Goal: Task Accomplishment & Management: Manage account settings

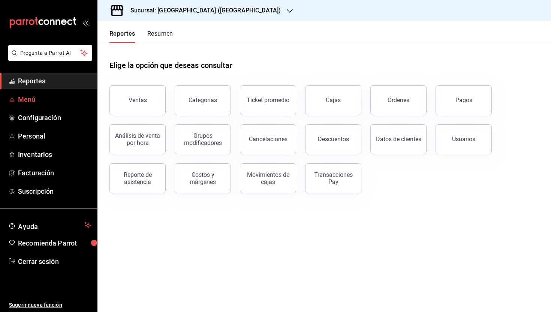
click at [18, 102] on span "Menú" at bounding box center [54, 99] width 73 height 10
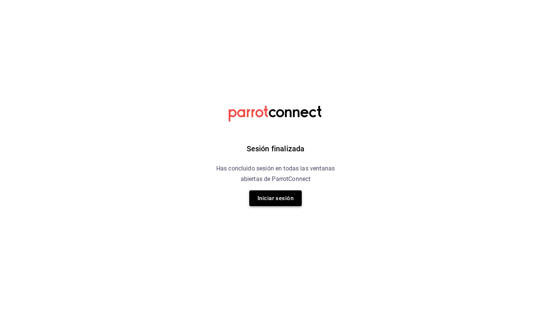
click at [287, 196] on button "Iniciar sesión" at bounding box center [275, 198] width 52 height 16
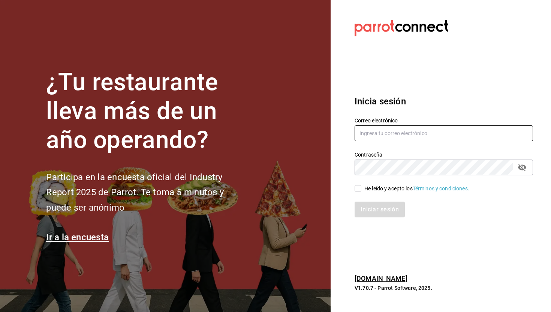
click at [385, 134] on input "text" at bounding box center [444, 133] width 178 height 16
type input "[PERSON_NAME][EMAIL_ADDRESS][PERSON_NAME][PERSON_NAME][DOMAIN_NAME]"
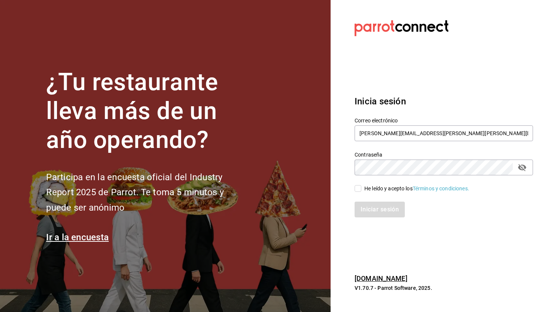
click at [357, 188] on input "He leído y acepto los Términos y condiciones." at bounding box center [358, 188] width 7 height 7
checkbox input "true"
click at [373, 205] on button "Iniciar sesión" at bounding box center [380, 209] width 51 height 16
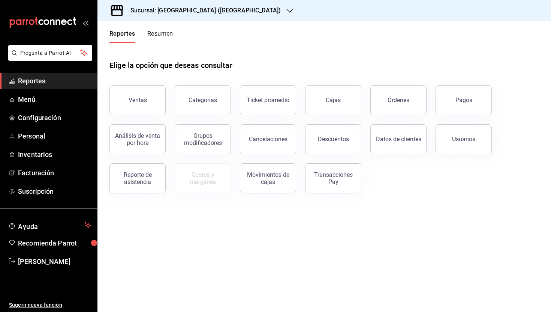
click at [287, 12] on icon "button" at bounding box center [290, 11] width 6 height 6
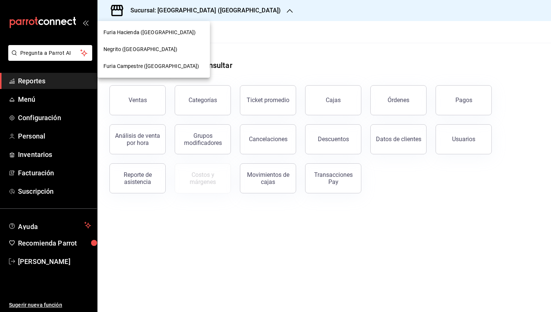
click at [159, 51] on div "Negrito ([GEOGRAPHIC_DATA])" at bounding box center [153, 49] width 100 height 8
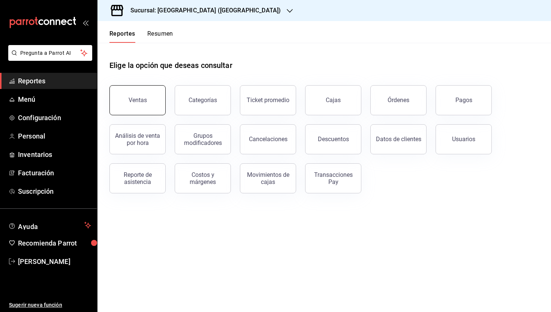
click at [148, 93] on button "Ventas" at bounding box center [137, 100] width 56 height 30
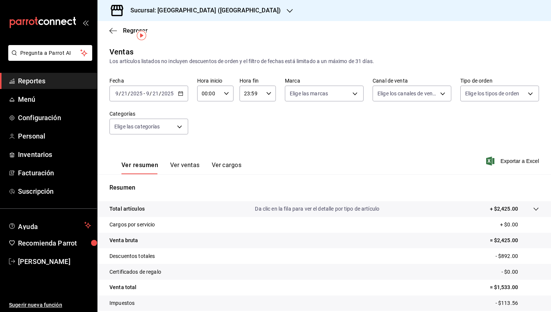
scroll to position [48, 0]
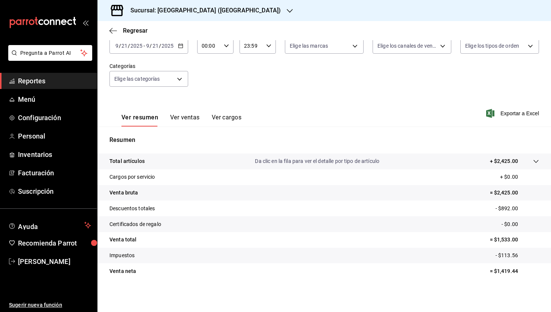
click at [226, 112] on div "Ver resumen Ver ventas Ver cargos" at bounding box center [175, 116] width 132 height 22
click at [223, 120] on button "Ver cargos" at bounding box center [227, 120] width 30 height 13
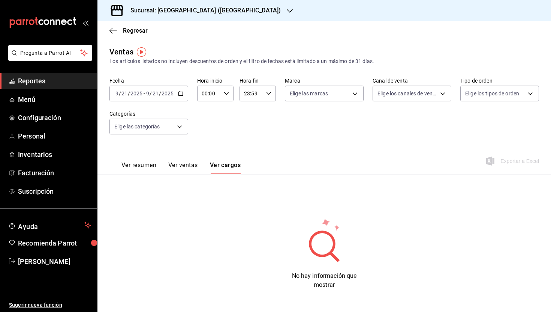
click at [188, 168] on button "Ver ventas" at bounding box center [183, 167] width 30 height 13
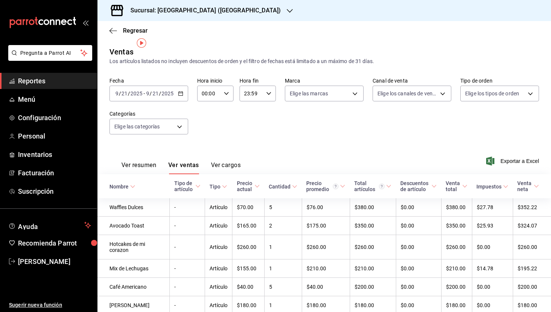
scroll to position [15, 0]
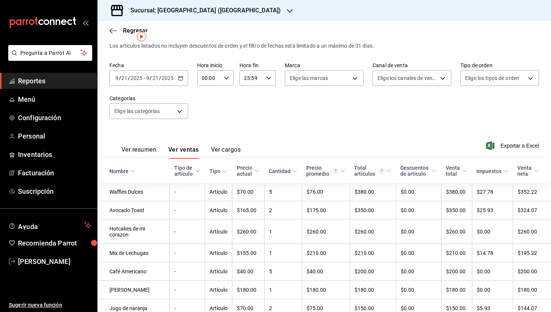
click at [140, 153] on button "Ver resumen" at bounding box center [138, 152] width 35 height 13
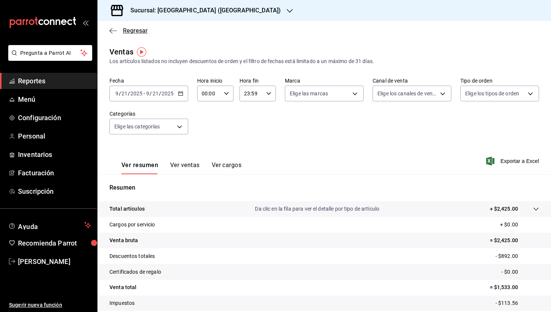
click at [114, 32] on icon "button" at bounding box center [112, 30] width 7 height 7
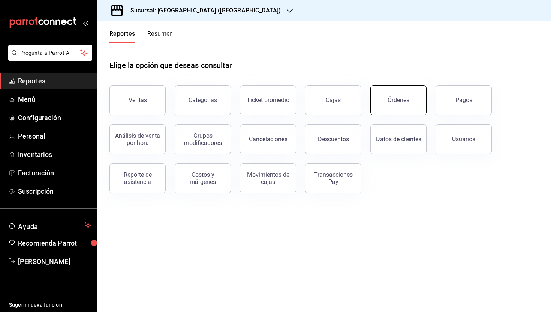
click at [397, 102] on div "Órdenes" at bounding box center [399, 99] width 22 height 7
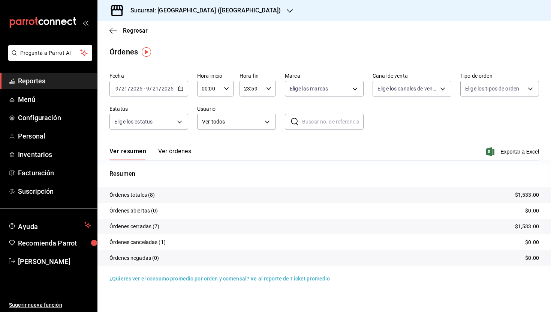
click at [169, 153] on button "Ver órdenes" at bounding box center [174, 153] width 33 height 13
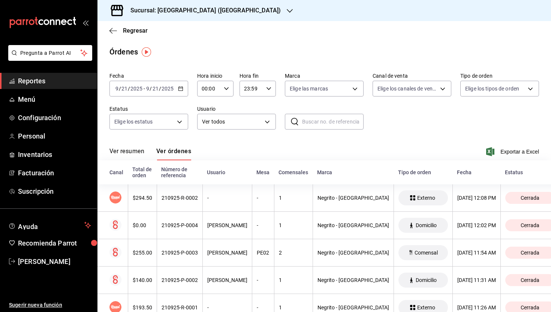
click at [135, 154] on button "Ver resumen" at bounding box center [126, 153] width 35 height 13
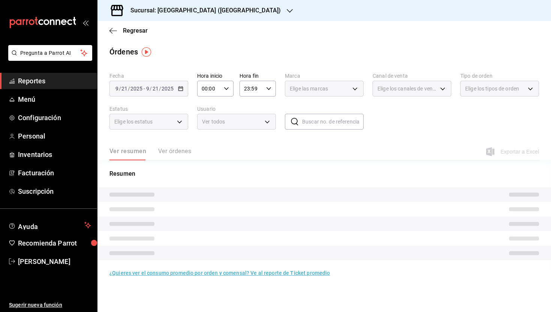
click at [40, 82] on span "Reportes" at bounding box center [54, 81] width 73 height 10
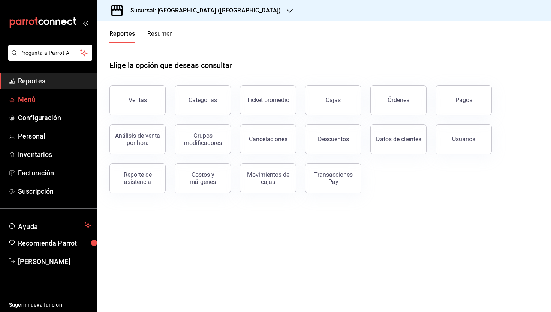
click at [42, 101] on span "Menú" at bounding box center [54, 99] width 73 height 10
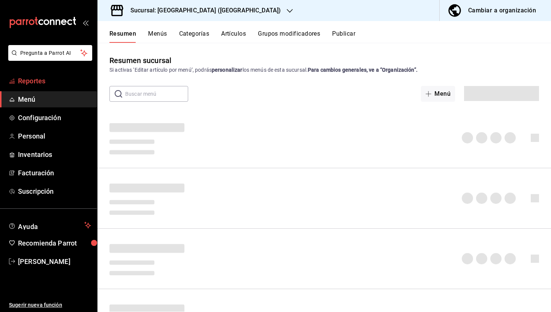
click at [39, 79] on span "Reportes" at bounding box center [54, 81] width 73 height 10
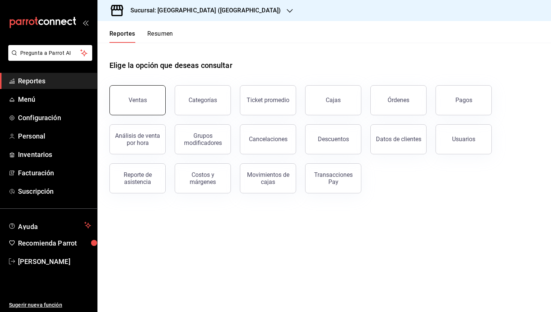
click at [141, 101] on div "Ventas" at bounding box center [138, 99] width 18 height 7
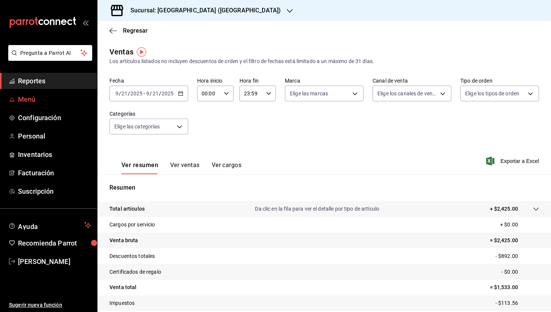
click at [40, 101] on span "Menú" at bounding box center [54, 99] width 73 height 10
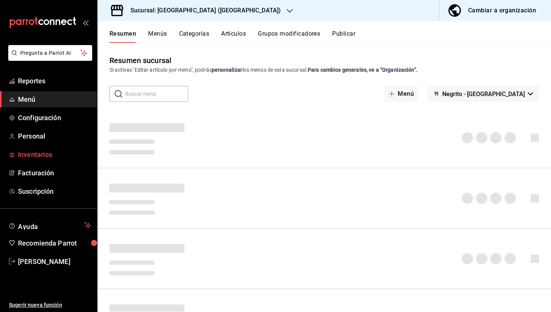
click at [46, 152] on span "Inventarios" at bounding box center [54, 154] width 73 height 10
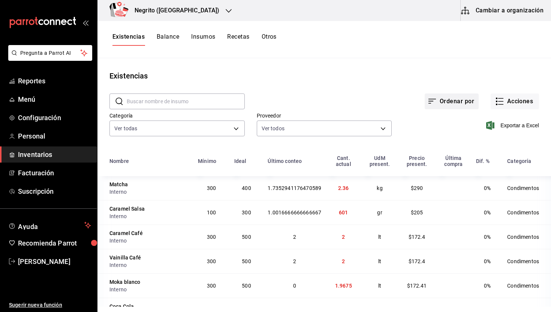
click at [450, 101] on button "Ordenar por" at bounding box center [452, 101] width 54 height 16
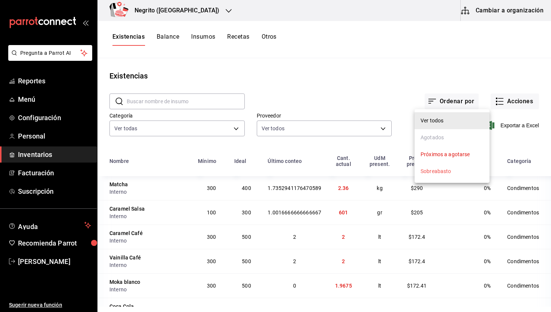
click at [435, 72] on div at bounding box center [275, 156] width 551 height 312
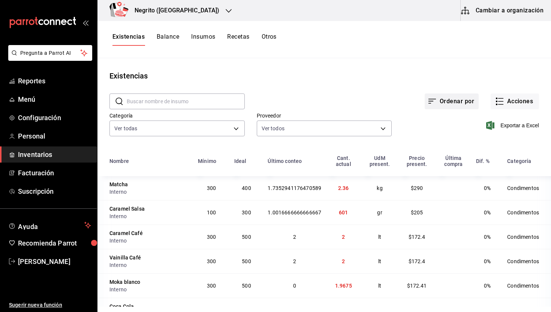
click at [453, 96] on button "Ordenar por" at bounding box center [452, 101] width 54 height 16
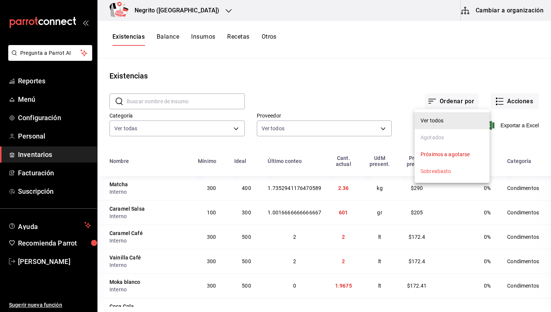
click at [474, 75] on div at bounding box center [275, 156] width 551 height 312
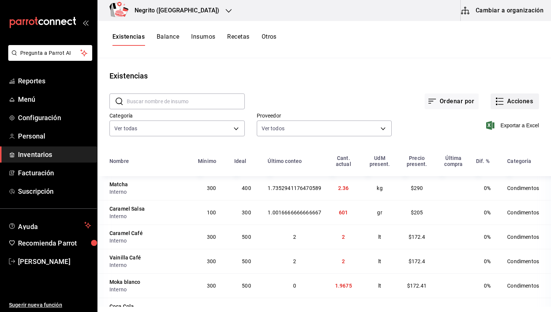
click at [512, 101] on button "Acciones" at bounding box center [515, 101] width 48 height 16
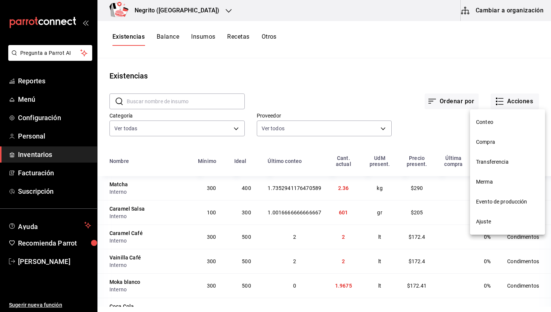
click at [494, 119] on span "Conteo" at bounding box center [507, 122] width 63 height 8
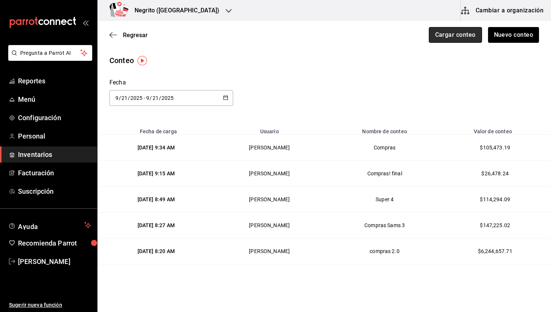
click at [460, 35] on button "Cargar conteo" at bounding box center [455, 35] width 53 height 16
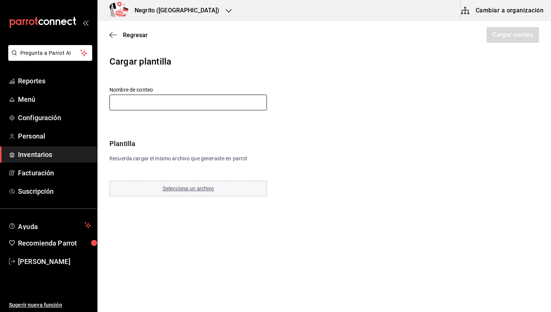
click at [171, 99] on input "text" at bounding box center [187, 102] width 157 height 16
type input "Compras! final 2.0"
click at [172, 187] on span "Selecciona un archivo" at bounding box center [188, 188] width 51 height 6
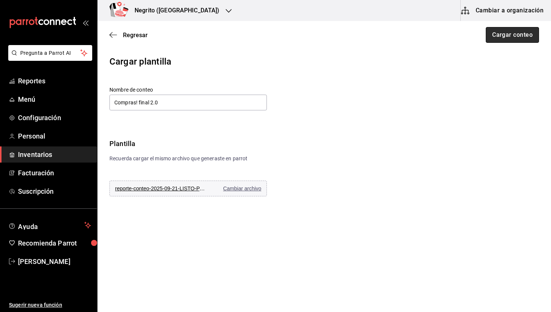
click at [510, 33] on button "Cargar conteo" at bounding box center [512, 35] width 53 height 16
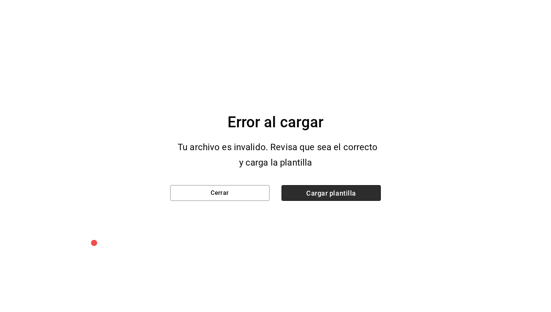
click at [326, 190] on span "Cargar plantilla" at bounding box center [331, 193] width 99 height 16
click at [0, 0] on input "Cargar plantilla" at bounding box center [0, 0] width 0 height 0
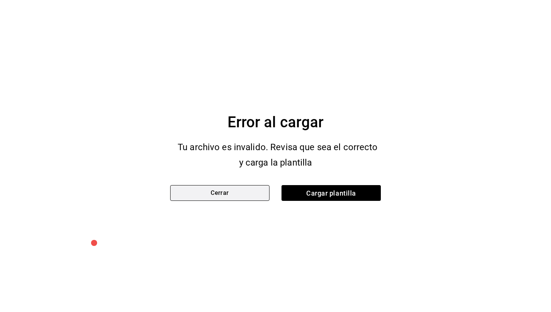
click at [250, 196] on button "Cerrar" at bounding box center [219, 193] width 99 height 16
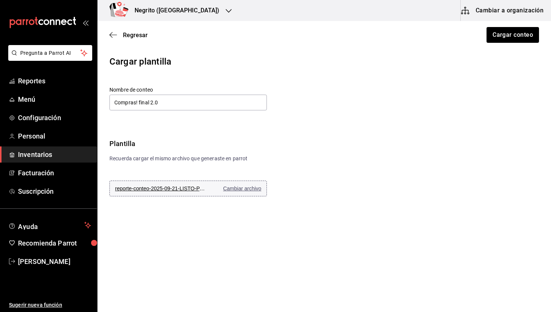
click at [247, 188] on span "Cambiar archivo" at bounding box center [242, 188] width 38 height 6
click at [499, 41] on button "Cargar conteo" at bounding box center [512, 35] width 53 height 16
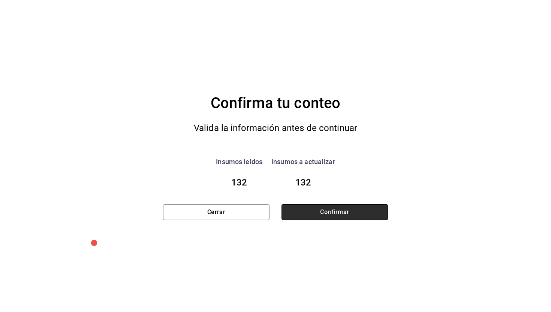
click at [351, 216] on button "Confirmar" at bounding box center [335, 212] width 106 height 16
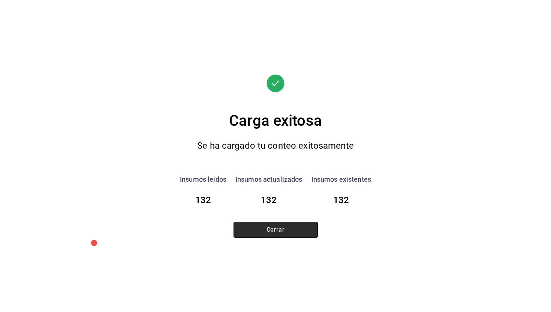
click at [299, 225] on button "Cerrar" at bounding box center [276, 230] width 84 height 16
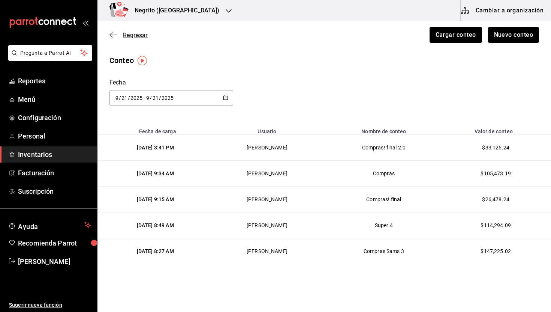
click at [118, 34] on span "Regresar" at bounding box center [128, 34] width 38 height 7
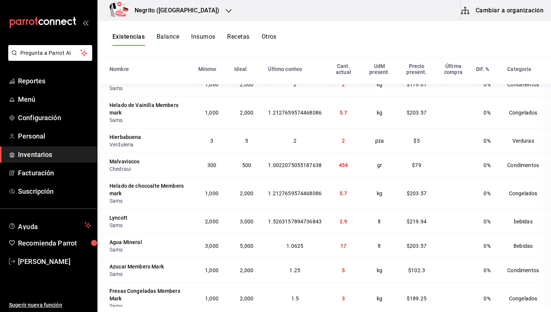
scroll to position [757, 0]
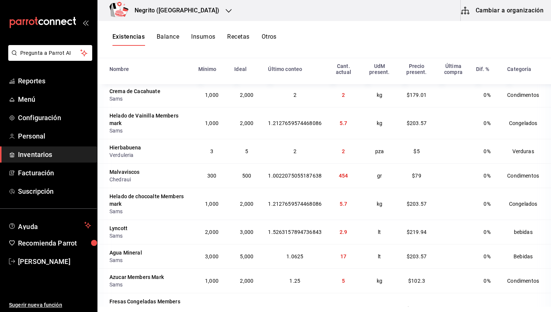
click at [204, 32] on div "Existencias Balance Insumos Recetas Otros" at bounding box center [324, 39] width 454 height 37
click at [209, 37] on button "Insumos" at bounding box center [203, 39] width 24 height 13
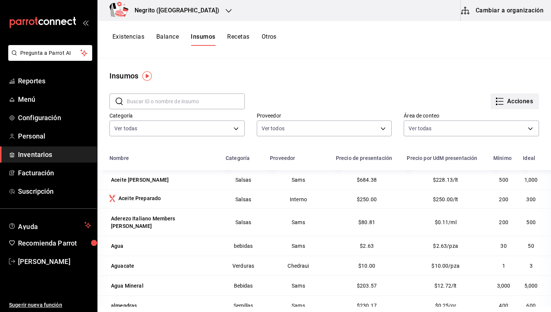
click at [513, 99] on button "Acciones" at bounding box center [515, 101] width 48 height 16
click at [491, 92] on div "Importar lista de insumos" at bounding box center [499, 92] width 60 height 8
click at [0, 0] on input "Importar lista de insumos" at bounding box center [0, 0] width 0 height 0
click at [491, 12] on div at bounding box center [275, 156] width 551 height 312
click at [490, 6] on button "Cambiar a organización" at bounding box center [503, 10] width 84 height 21
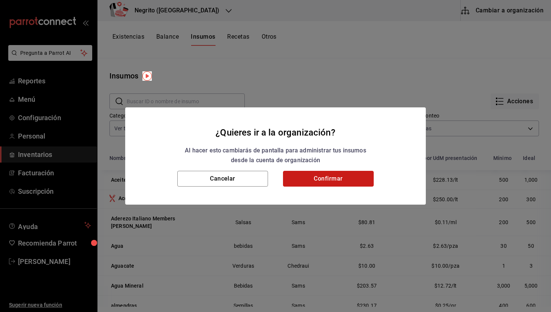
click at [339, 180] on button "Confirmar" at bounding box center [328, 179] width 91 height 16
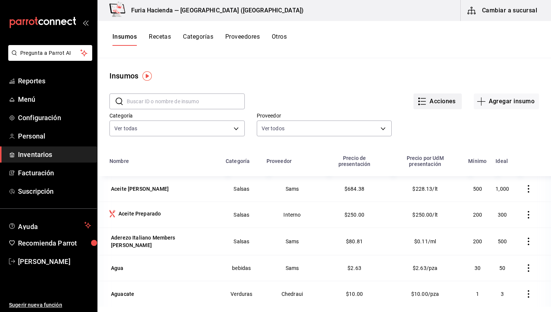
click at [441, 102] on button "Acciones" at bounding box center [438, 101] width 48 height 16
click at [434, 93] on div "Importar lista de insumos" at bounding box center [422, 92] width 60 height 8
click at [0, 0] on input "Importar lista de insumos" at bounding box center [0, 0] width 0 height 0
click at [378, 70] on div at bounding box center [275, 156] width 551 height 312
click at [508, 105] on button "Agregar insumo" at bounding box center [506, 101] width 65 height 16
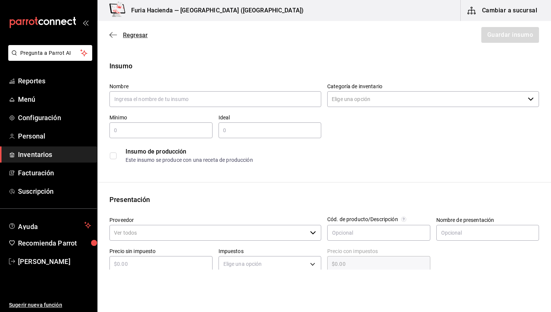
click at [121, 38] on span "Regresar" at bounding box center [128, 34] width 38 height 7
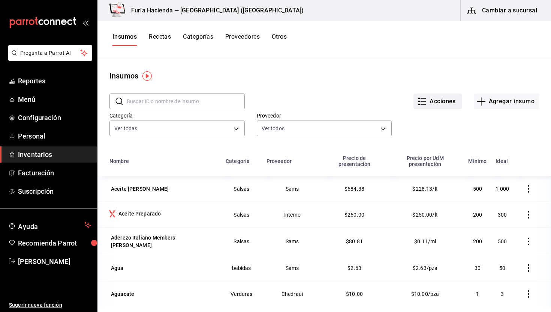
click at [440, 100] on button "Acciones" at bounding box center [438, 101] width 48 height 16
click at [440, 60] on div at bounding box center [275, 156] width 551 height 312
click at [437, 99] on button "Acciones" at bounding box center [438, 101] width 48 height 16
click at [418, 67] on div at bounding box center [275, 156] width 551 height 312
click at [456, 104] on button "Acciones" at bounding box center [438, 101] width 48 height 16
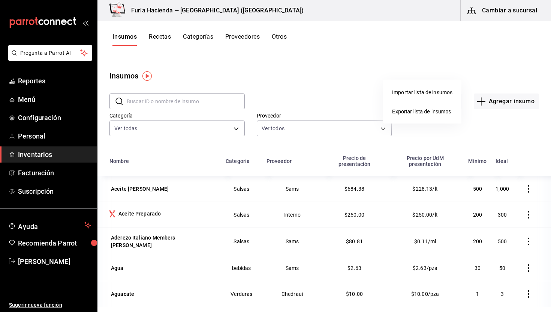
click at [442, 90] on div "Importar lista de insumos" at bounding box center [422, 92] width 60 height 8
click at [0, 0] on input "Importar lista de insumos" at bounding box center [0, 0] width 0 height 0
click at [266, 77] on div at bounding box center [275, 156] width 551 height 312
click at [286, 36] on button "Otros" at bounding box center [279, 39] width 15 height 13
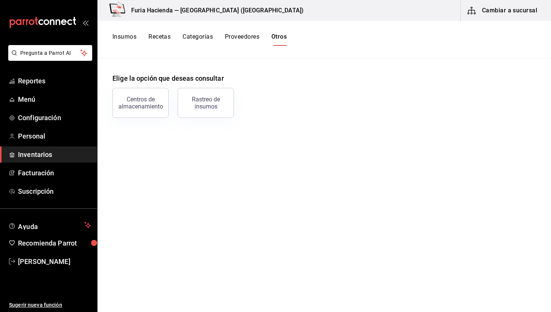
click at [124, 39] on button "Insumos" at bounding box center [124, 39] width 24 height 13
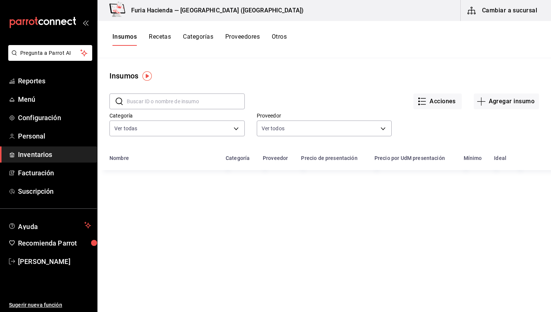
click at [37, 152] on span "Inventarios" at bounding box center [54, 154] width 73 height 10
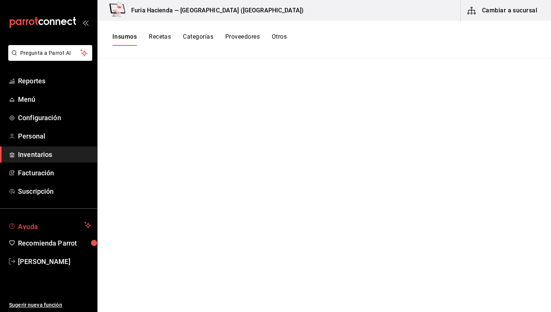
click at [40, 223] on span "Ayuda" at bounding box center [49, 224] width 63 height 9
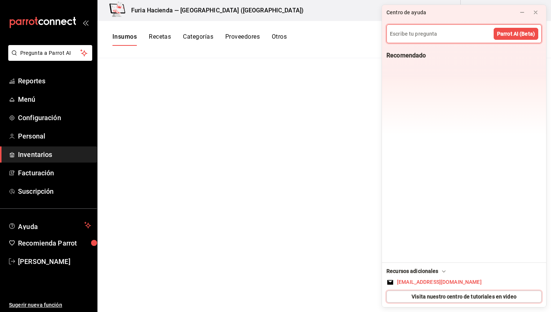
click at [420, 299] on span "Visita nuestro centro de tutoriales en video" at bounding box center [464, 296] width 105 height 8
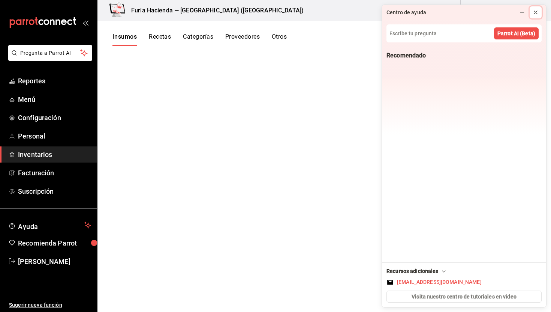
click at [537, 12] on icon at bounding box center [536, 12] width 6 height 6
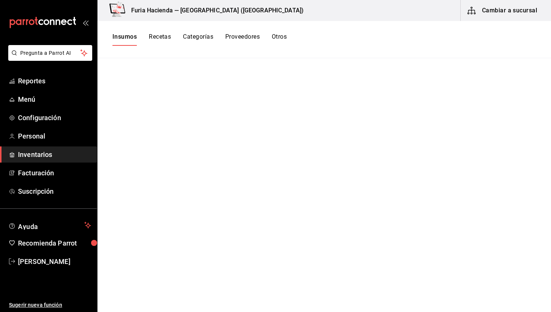
click at [69, 151] on span "Inventarios" at bounding box center [54, 154] width 73 height 10
click at [131, 33] on button "Insumos" at bounding box center [124, 39] width 24 height 13
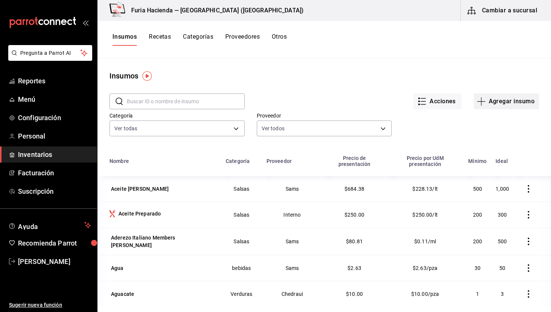
click at [490, 101] on button "Agregar insumo" at bounding box center [506, 101] width 65 height 16
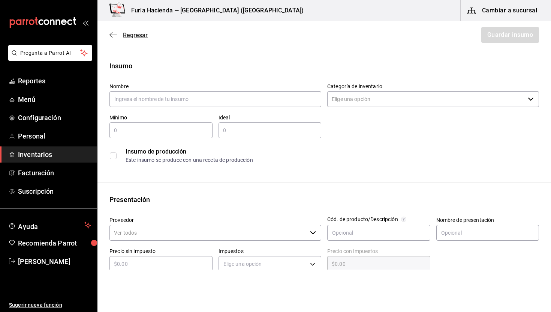
click at [135, 38] on span "Regresar" at bounding box center [135, 34] width 25 height 7
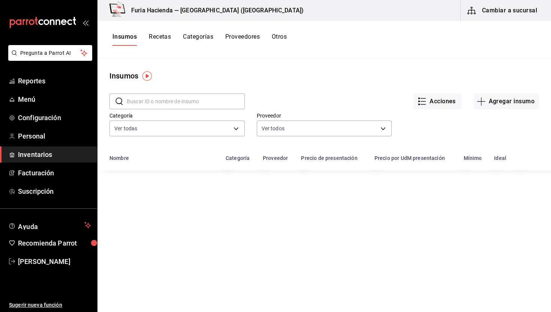
click at [435, 93] on div "Acciones Agregar insumo" at bounding box center [392, 95] width 294 height 28
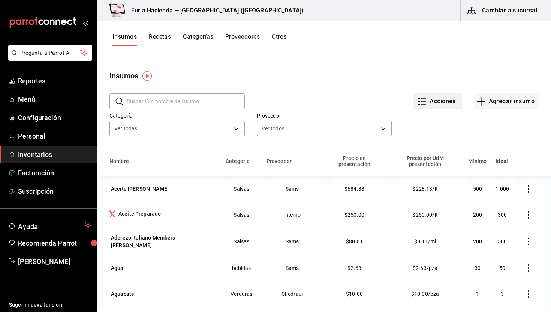
click at [436, 99] on button "Acciones" at bounding box center [438, 101] width 48 height 16
click at [409, 112] on span "Exportar lista de insumos" at bounding box center [421, 111] width 59 height 6
click at [447, 99] on button "Acciones" at bounding box center [438, 101] width 48 height 16
click at [421, 93] on div "Importar lista de insumos" at bounding box center [422, 92] width 60 height 8
click at [0, 0] on input "Importar lista de insumos" at bounding box center [0, 0] width 0 height 0
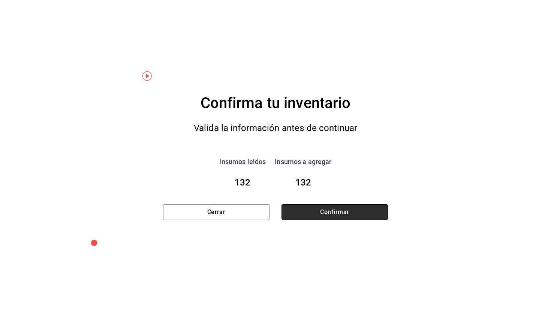
click at [325, 216] on button "Confirmar" at bounding box center [335, 212] width 106 height 16
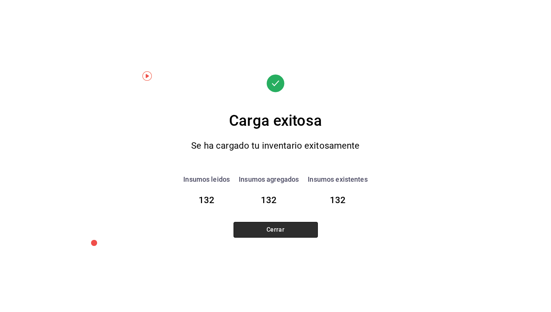
click at [301, 232] on button "Cerrar" at bounding box center [276, 230] width 84 height 16
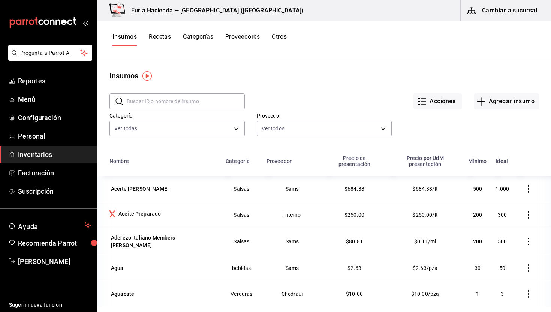
click at [497, 12] on button "Cambiar a sucursal" at bounding box center [503, 10] width 84 height 21
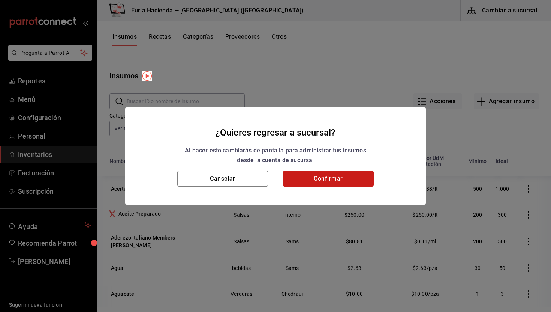
click at [357, 177] on button "Confirmar" at bounding box center [328, 179] width 91 height 16
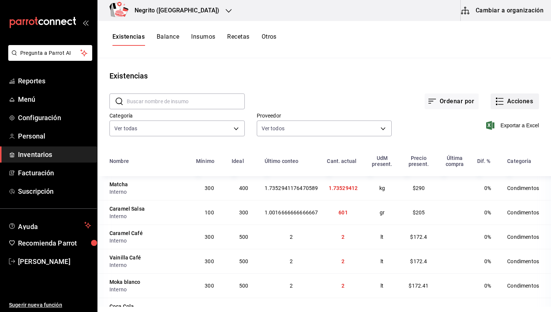
click at [499, 99] on icon "button" at bounding box center [499, 101] width 9 height 9
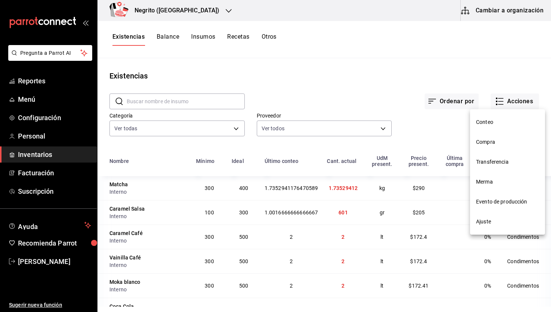
click at [489, 117] on li "Conteo" at bounding box center [507, 122] width 75 height 20
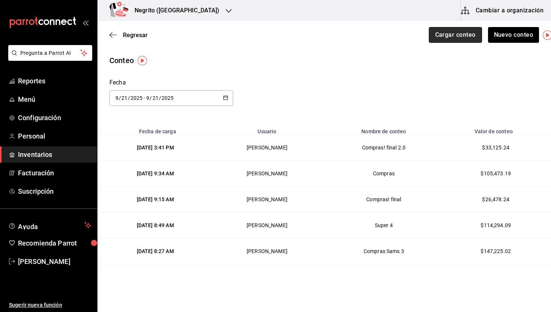
click at [458, 30] on button "Cargar conteo" at bounding box center [455, 35] width 53 height 16
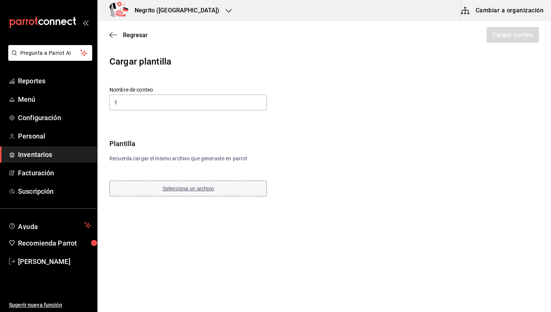
type input "1"
click at [174, 192] on button "Selecciona un archivo" at bounding box center [187, 188] width 157 height 16
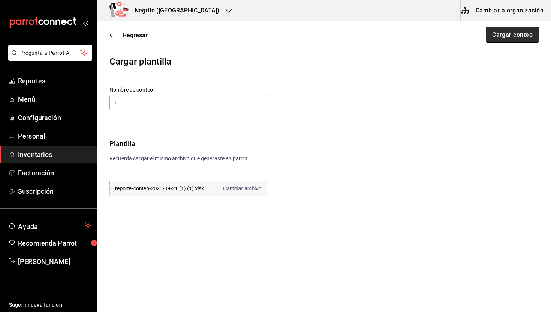
click at [515, 31] on button "Cargar conteo" at bounding box center [512, 35] width 53 height 16
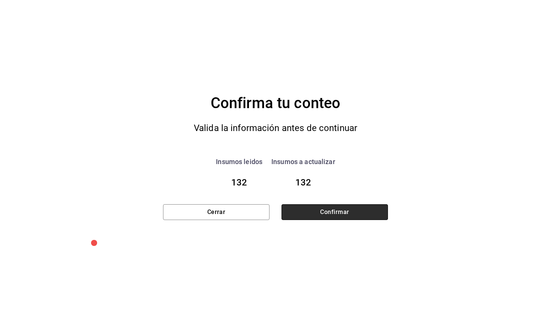
click at [372, 212] on button "Confirmar" at bounding box center [335, 212] width 106 height 16
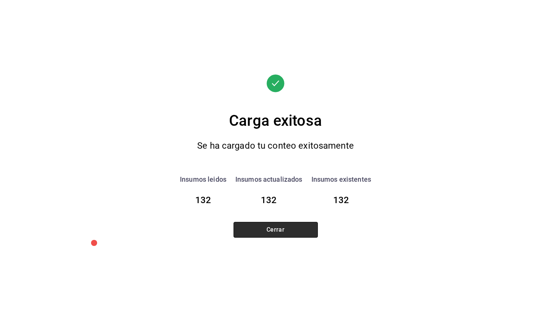
click at [310, 229] on button "Cerrar" at bounding box center [276, 230] width 84 height 16
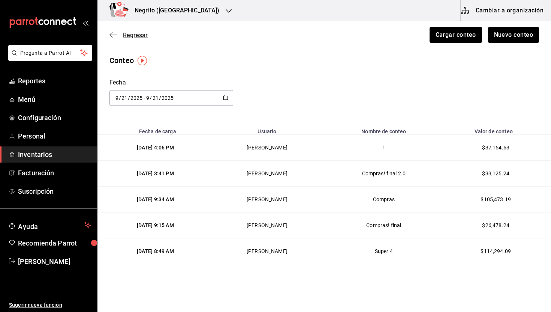
click at [134, 36] on span "Regresar" at bounding box center [135, 34] width 25 height 7
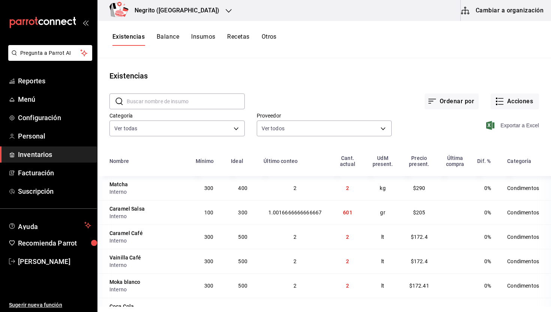
click at [509, 126] on span "Exportar a Excel" at bounding box center [513, 125] width 51 height 9
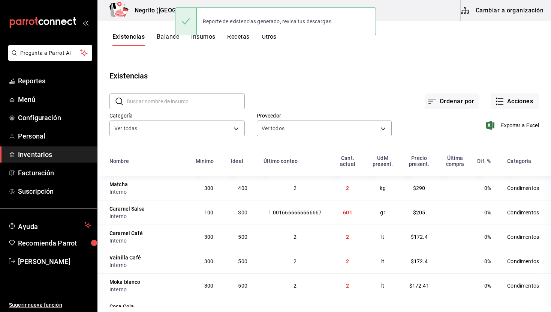
click at [493, 10] on button "Cambiar a organización" at bounding box center [503, 10] width 84 height 21
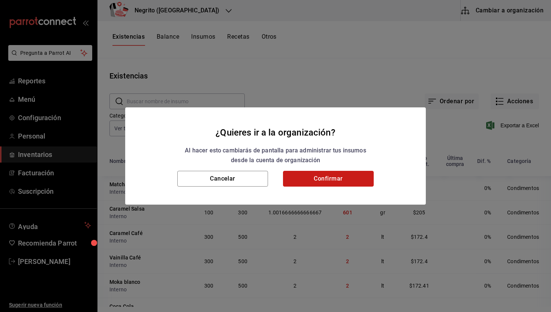
click at [333, 182] on button "Confirmar" at bounding box center [328, 179] width 91 height 16
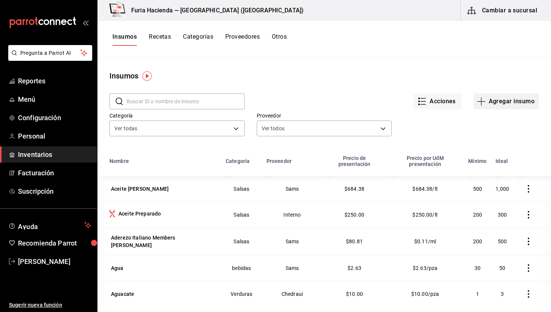
click at [498, 100] on button "Agregar insumo" at bounding box center [506, 101] width 65 height 16
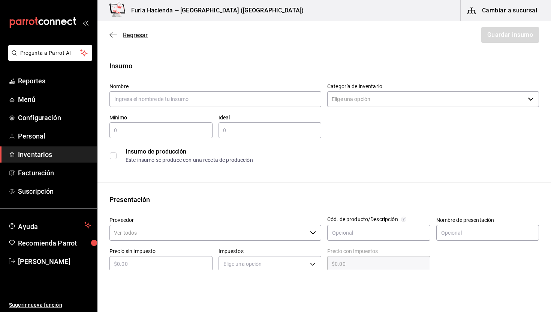
click at [138, 35] on span "Regresar" at bounding box center [135, 34] width 25 height 7
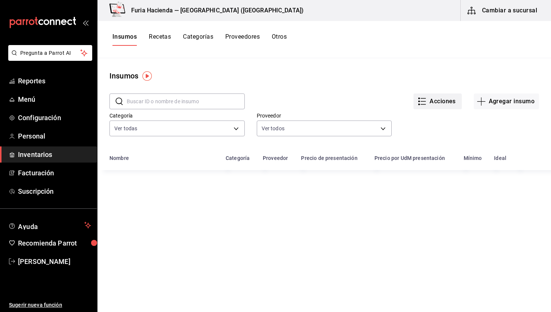
click at [447, 99] on button "Acciones" at bounding box center [438, 101] width 48 height 16
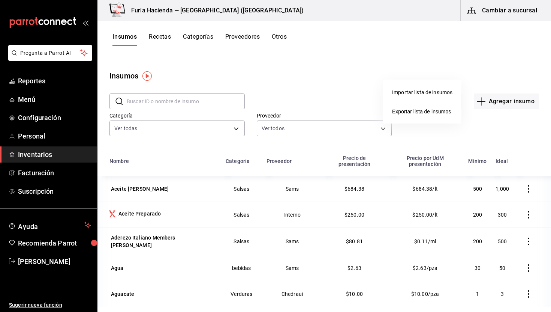
click at [427, 91] on div "Importar lista de insumos" at bounding box center [422, 92] width 60 height 8
click at [0, 0] on input "Importar lista de insumos" at bounding box center [0, 0] width 0 height 0
